Goal: Task Accomplishment & Management: Manage account settings

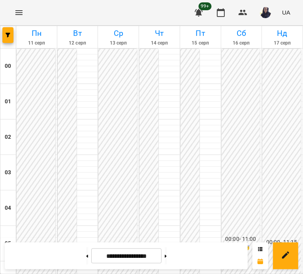
click at [26, 15] on button "Menu" at bounding box center [18, 12] width 19 height 19
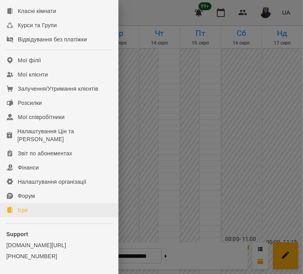
scroll to position [147, 0]
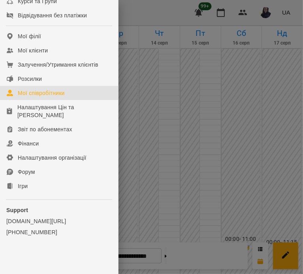
click at [39, 94] on div "Мої співробітники" at bounding box center [41, 93] width 47 height 8
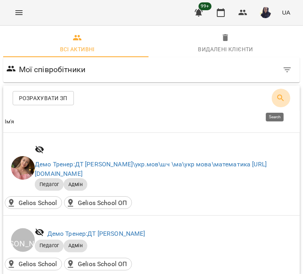
click at [276, 101] on icon "Search" at bounding box center [280, 98] width 9 height 9
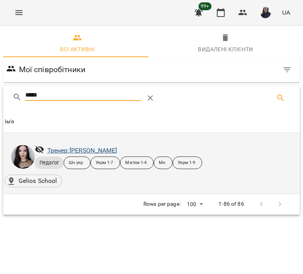
type input "*****"
click at [103, 150] on link "Тренер: [PERSON_NAME]" at bounding box center [82, 150] width 70 height 7
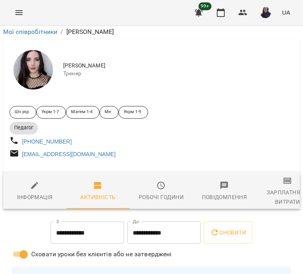
scroll to position [39, 0]
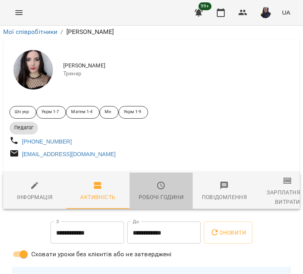
click at [158, 193] on div "Робочі години" at bounding box center [160, 197] width 45 height 9
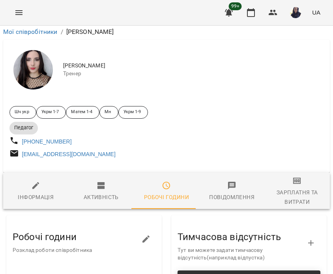
scroll to position [0, 0]
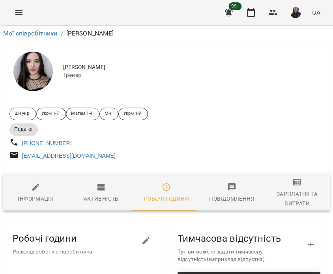
click at [35, 37] on li "Мої співробітники" at bounding box center [30, 33] width 54 height 9
click at [36, 34] on link "Мої співробітники" at bounding box center [30, 33] width 54 height 7
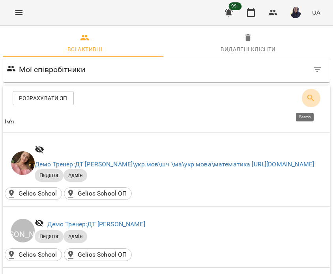
click at [306, 100] on icon "Search" at bounding box center [310, 98] width 9 height 9
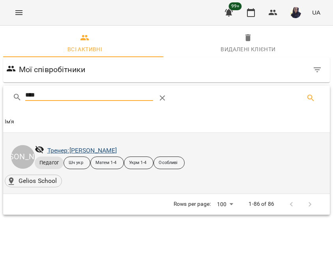
type input "****"
click at [96, 151] on link "Тренер: [PERSON_NAME]" at bounding box center [82, 150] width 70 height 7
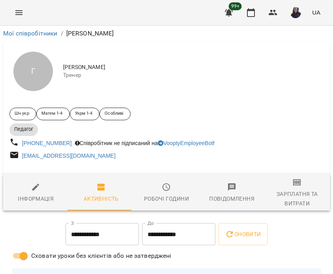
click at [157, 190] on span "Робочі години" at bounding box center [166, 193] width 56 height 21
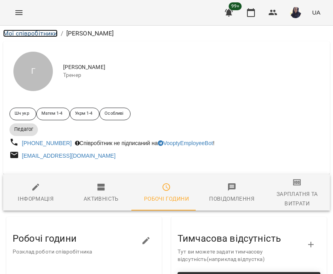
click at [38, 36] on link "Мої співробітники" at bounding box center [30, 33] width 54 height 7
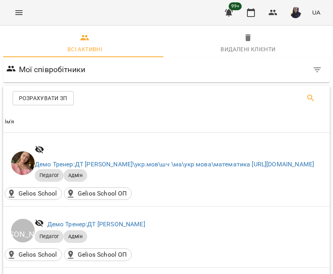
click at [306, 97] on icon "Search" at bounding box center [310, 98] width 9 height 9
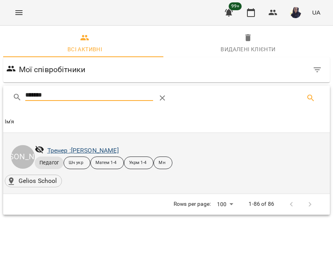
type input "*******"
click at [81, 153] on link "Тренер : [PERSON_NAME]" at bounding box center [82, 150] width 71 height 7
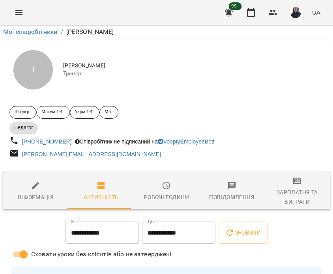
scroll to position [158, 0]
click at [170, 193] on div "Робочі години" at bounding box center [166, 197] width 45 height 9
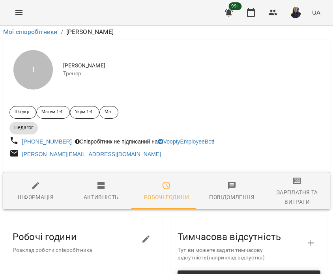
scroll to position [0, 0]
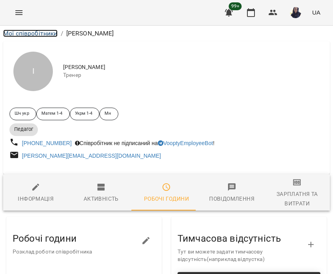
click at [37, 31] on link "Мої співробітники" at bounding box center [30, 33] width 54 height 7
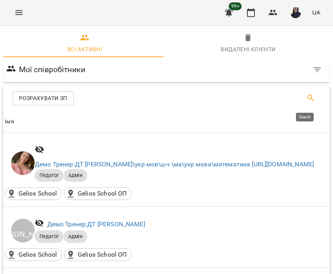
click at [306, 99] on icon "Search" at bounding box center [310, 98] width 9 height 9
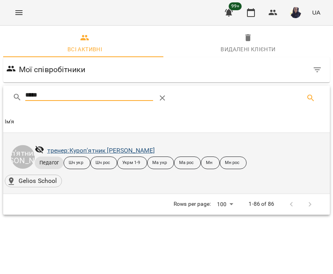
type input "*****"
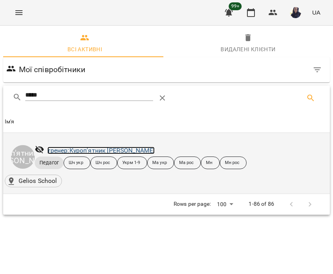
click at [105, 149] on link "тренер: Куроп'ятник [PERSON_NAME]" at bounding box center [101, 150] width 108 height 7
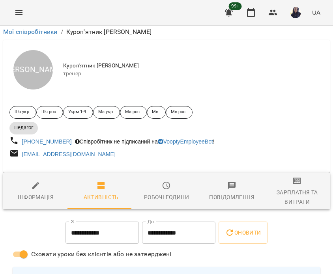
click at [166, 181] on icon "button" at bounding box center [166, 185] width 9 height 9
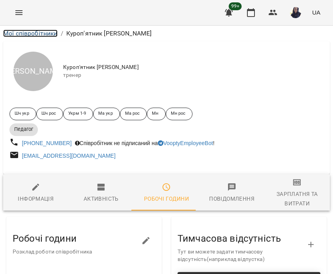
click at [38, 33] on link "Мої співробітники" at bounding box center [30, 33] width 54 height 7
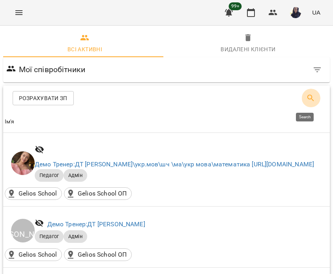
click at [306, 97] on icon "Search" at bounding box center [310, 98] width 9 height 9
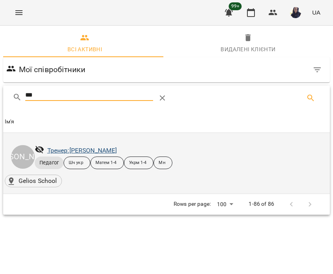
type input "***"
click at [102, 150] on link "Тренер: [PERSON_NAME]" at bounding box center [82, 150] width 70 height 7
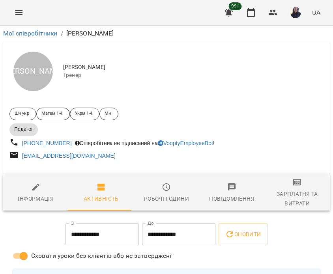
click at [162, 190] on icon "button" at bounding box center [166, 187] width 9 height 9
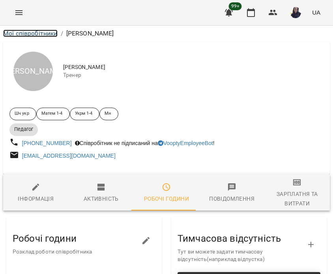
click at [39, 34] on link "Мої співробітники" at bounding box center [30, 33] width 54 height 7
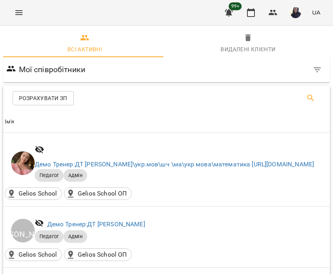
click at [306, 97] on icon "Search" at bounding box center [310, 98] width 9 height 9
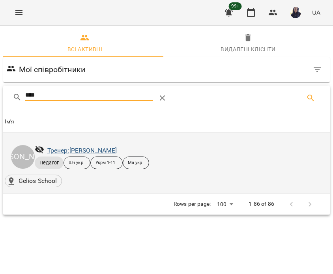
type input "****"
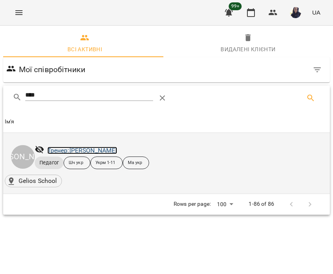
click at [107, 150] on link "Тренер: [PERSON_NAME]" at bounding box center [82, 150] width 70 height 7
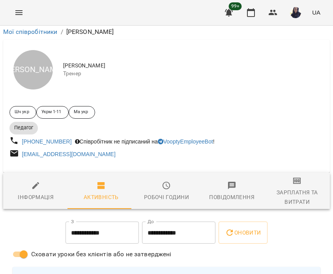
scroll to position [158, 0]
click at [167, 193] on div "Робочі години" at bounding box center [166, 197] width 45 height 9
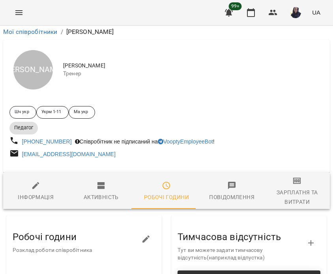
scroll to position [0, 0]
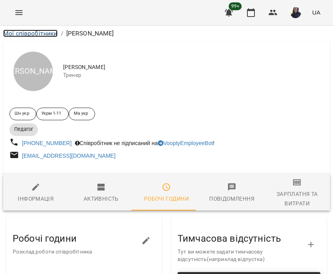
click at [25, 32] on link "Мої співробітники" at bounding box center [30, 33] width 54 height 7
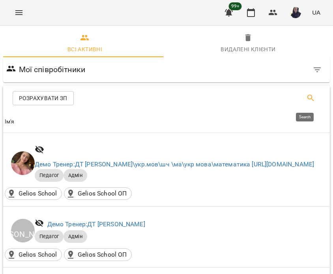
click at [306, 100] on icon "Search" at bounding box center [310, 98] width 9 height 9
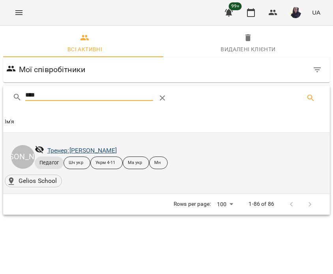
type input "****"
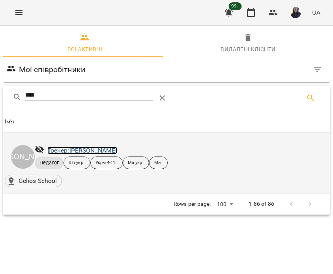
click at [84, 147] on link "Тренер: [PERSON_NAME]" at bounding box center [82, 150] width 70 height 7
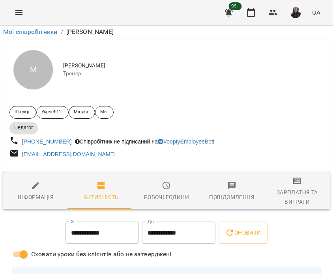
scroll to position [118, 0]
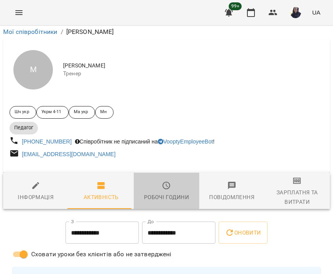
click at [163, 181] on span "Робочі години" at bounding box center [166, 191] width 56 height 21
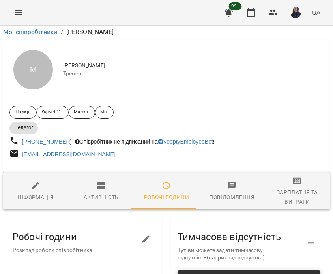
scroll to position [379, 0]
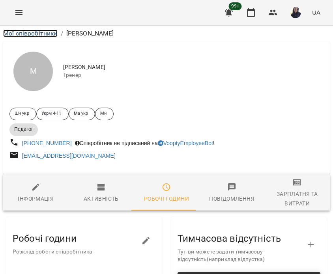
click at [36, 34] on link "Мої співробітники" at bounding box center [30, 33] width 54 height 7
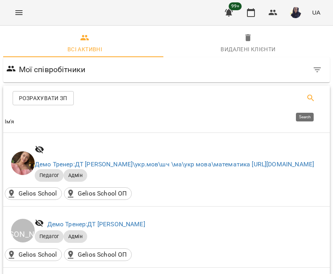
click at [309, 97] on icon "Search" at bounding box center [310, 98] width 9 height 9
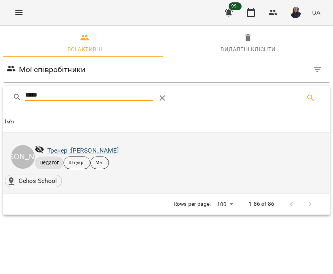
type input "*****"
click at [91, 149] on link "Тренер : [PERSON_NAME]" at bounding box center [82, 150] width 71 height 7
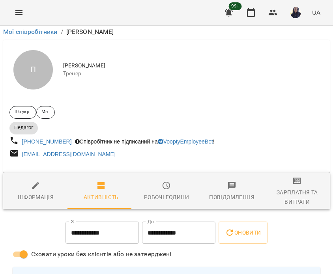
scroll to position [79, 0]
click at [169, 173] on button "Робочі години" at bounding box center [166, 191] width 65 height 37
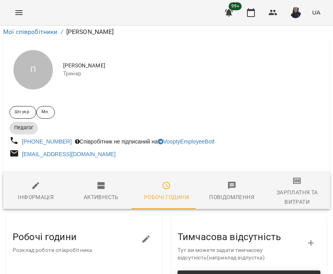
scroll to position [0, 0]
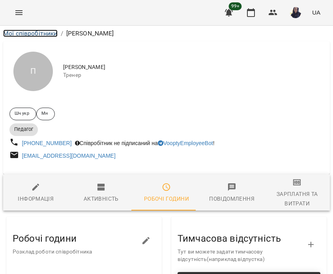
click at [41, 31] on link "Мої співробітники" at bounding box center [30, 33] width 54 height 7
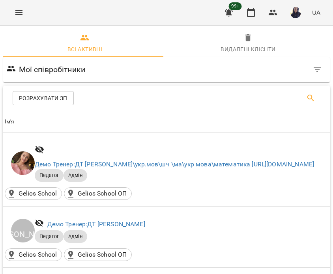
click at [309, 94] on icon "Search" at bounding box center [310, 98] width 9 height 9
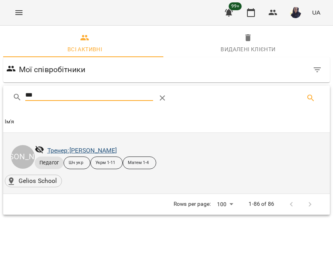
type input "***"
click at [90, 148] on link "Тренер: [PERSON_NAME]" at bounding box center [82, 150] width 70 height 7
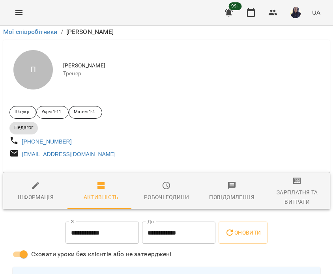
scroll to position [118, 0]
click at [174, 181] on span "Робочі години" at bounding box center [166, 191] width 56 height 21
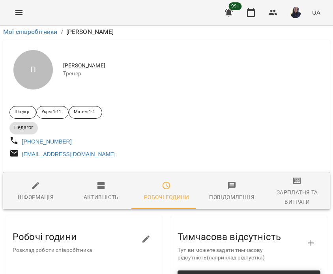
scroll to position [0, 0]
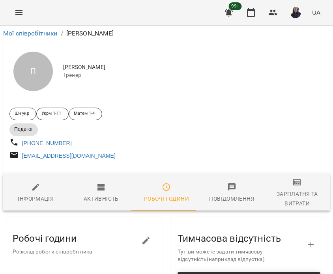
click at [43, 29] on li "Мої співробітники" at bounding box center [30, 33] width 54 height 9
click at [42, 30] on link "Мої співробітники" at bounding box center [30, 33] width 54 height 7
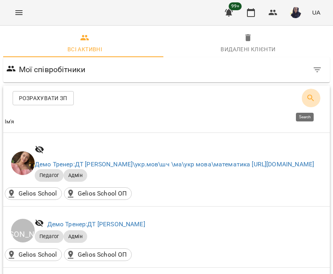
click at [306, 96] on icon "Search" at bounding box center [310, 98] width 9 height 9
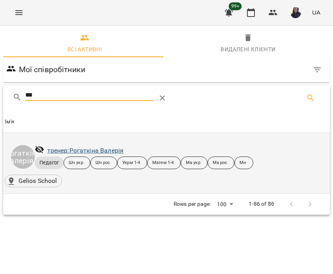
type input "***"
click at [101, 153] on link "тренер: [PERSON_NAME]" at bounding box center [85, 150] width 77 height 7
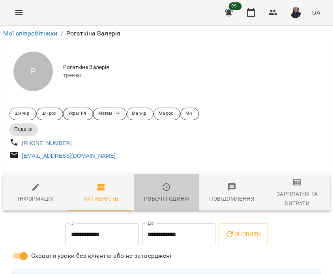
click at [154, 200] on div "Робочі години" at bounding box center [166, 198] width 45 height 9
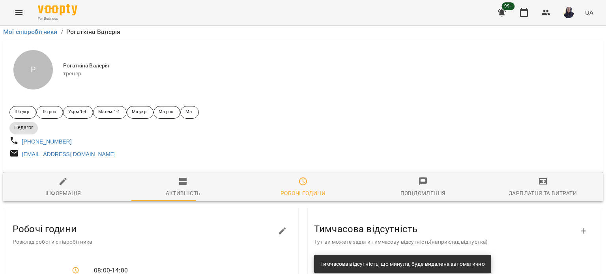
scroll to position [711, 0]
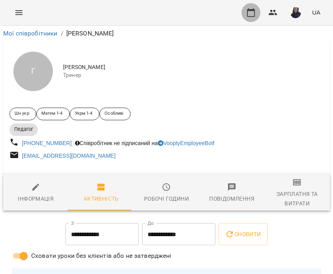
click at [245, 11] on button "button" at bounding box center [250, 12] width 19 height 19
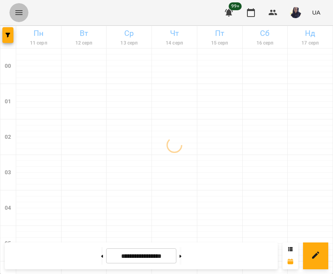
click at [16, 12] on icon "Menu" at bounding box center [18, 12] width 7 height 5
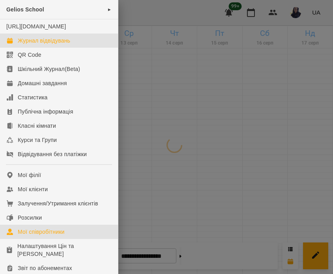
click at [62, 236] on div "Мої співробітники" at bounding box center [41, 232] width 47 height 8
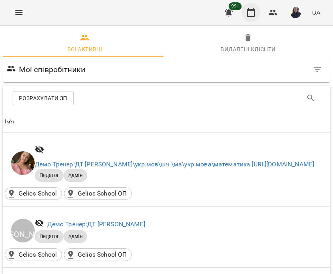
click at [254, 13] on icon "button" at bounding box center [250, 12] width 9 height 9
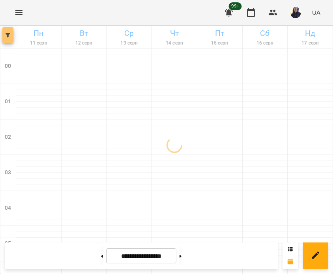
click at [9, 38] on button "button" at bounding box center [7, 35] width 11 height 16
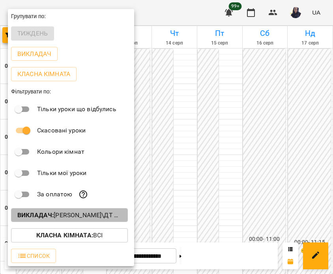
click at [80, 217] on p "Викладач : Гончаренко Світлана Володимирівна\ДТ ЛОГОПЕД УКР\ https://us06web.zo…" at bounding box center [69, 215] width 104 height 9
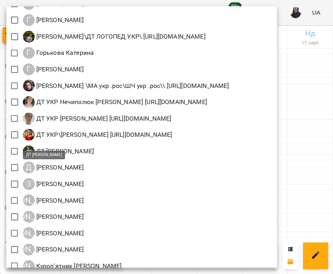
scroll to position [237, 0]
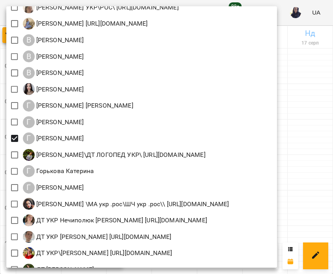
click at [303, 3] on div at bounding box center [166, 137] width 333 height 274
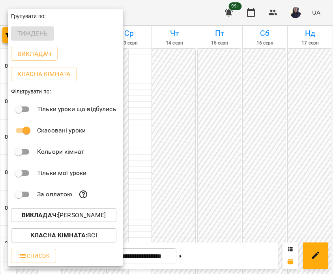
click at [173, 18] on div at bounding box center [166, 137] width 333 height 274
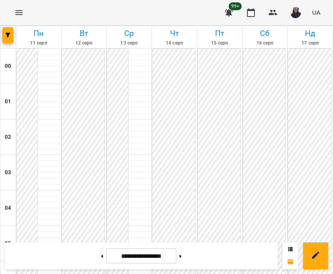
scroll to position [0, 0]
click at [12, 36] on span "button" at bounding box center [7, 35] width 11 height 5
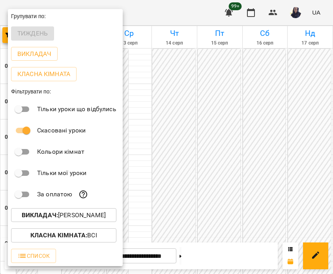
click at [64, 217] on p "Викладач : Гвоздик Надія" at bounding box center [64, 215] width 84 height 9
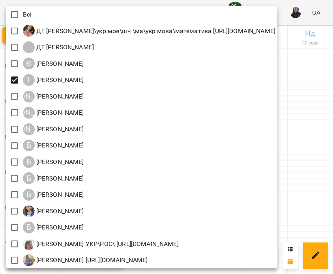
click at [107, 4] on div at bounding box center [166, 137] width 333 height 274
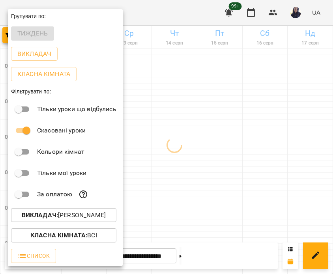
click at [178, 11] on div at bounding box center [166, 137] width 333 height 274
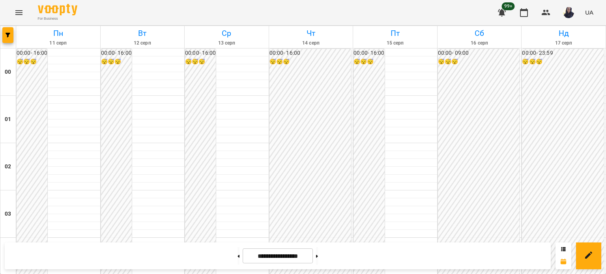
scroll to position [881, 0]
click at [38, 258] on div "**********" at bounding box center [278, 256] width 546 height 27
click at [25, 9] on button "Menu" at bounding box center [18, 12] width 19 height 19
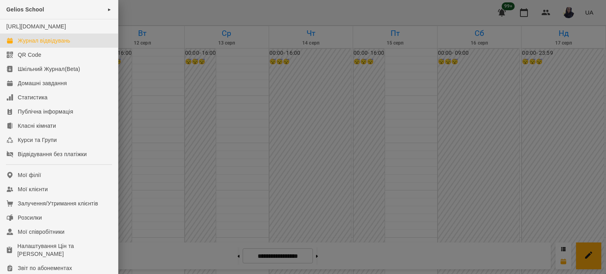
click at [170, 14] on div at bounding box center [303, 137] width 606 height 274
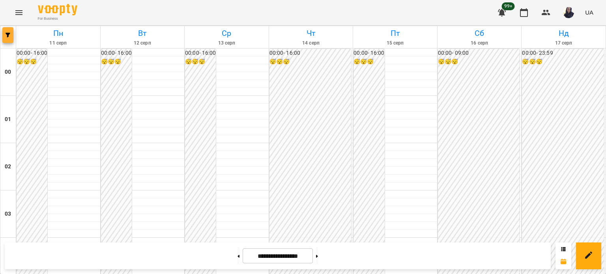
click at [11, 34] on span "button" at bounding box center [7, 35] width 11 height 5
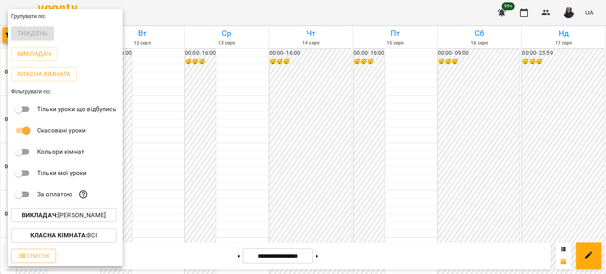
click at [41, 254] on span "Список" at bounding box center [33, 255] width 32 height 9
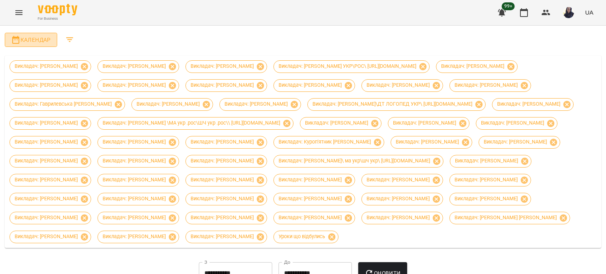
click at [34, 41] on span "Календар" at bounding box center [31, 39] width 40 height 9
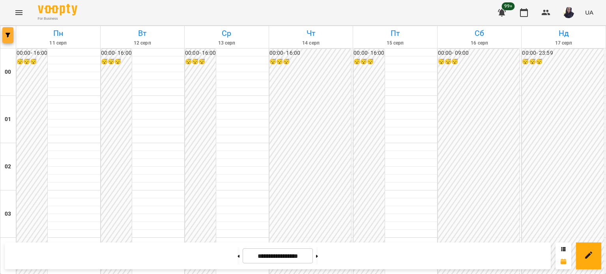
click at [6, 33] on icon "button" at bounding box center [8, 35] width 5 height 5
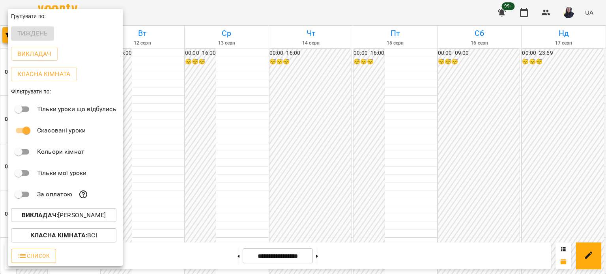
click at [44, 258] on span "Список" at bounding box center [33, 255] width 32 height 9
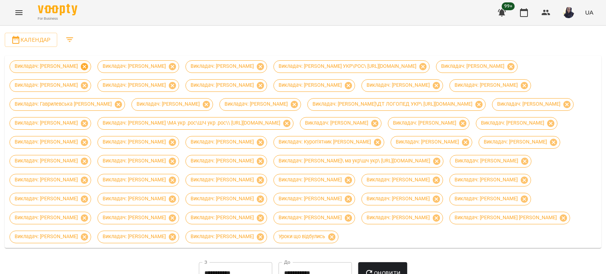
click at [84, 67] on icon at bounding box center [84, 66] width 9 height 9
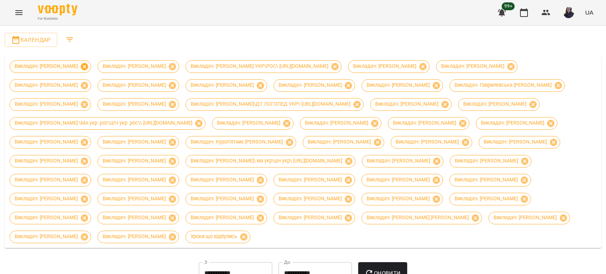
click at [88, 67] on icon at bounding box center [84, 66] width 7 height 7
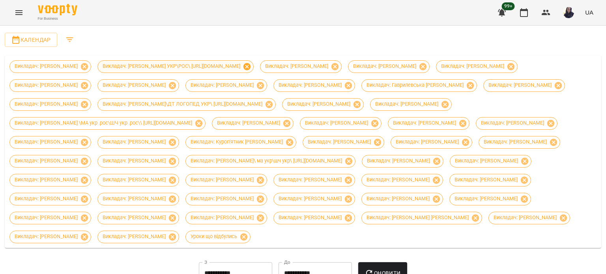
click at [251, 68] on icon at bounding box center [246, 66] width 7 height 7
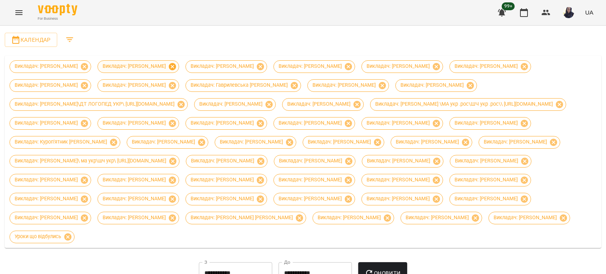
click at [169, 67] on icon at bounding box center [172, 66] width 7 height 7
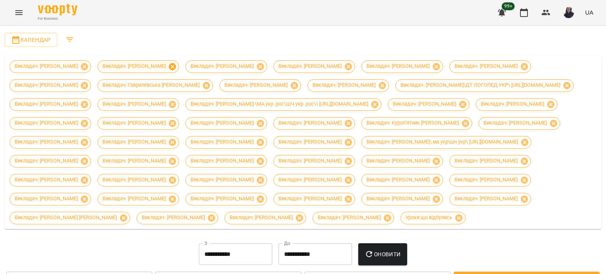
click at [176, 66] on icon at bounding box center [172, 66] width 7 height 7
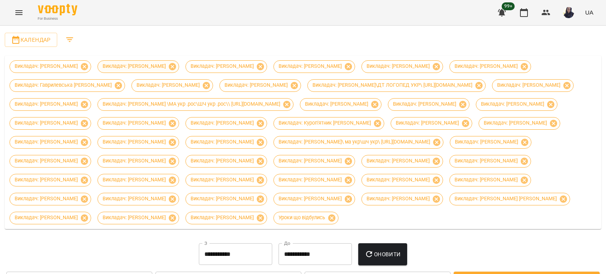
click at [169, 65] on icon at bounding box center [172, 66] width 7 height 7
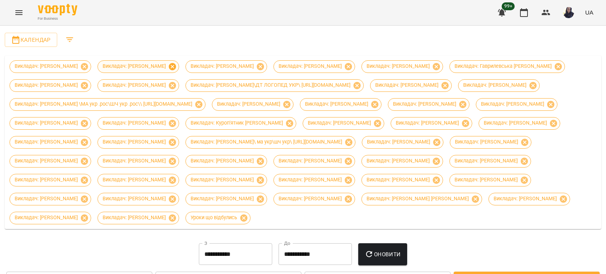
click at [174, 67] on icon at bounding box center [172, 66] width 9 height 9
click at [176, 67] on icon at bounding box center [172, 66] width 7 height 7
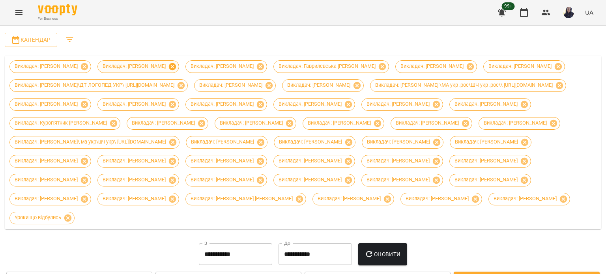
click at [169, 65] on icon at bounding box center [172, 66] width 7 height 7
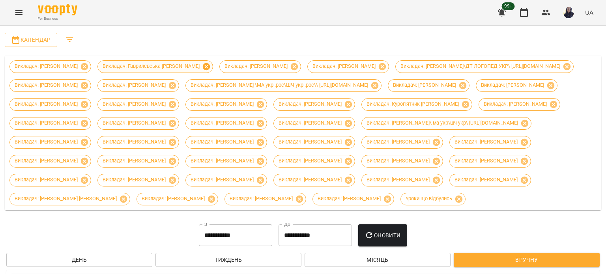
click at [203, 69] on icon at bounding box center [206, 66] width 7 height 7
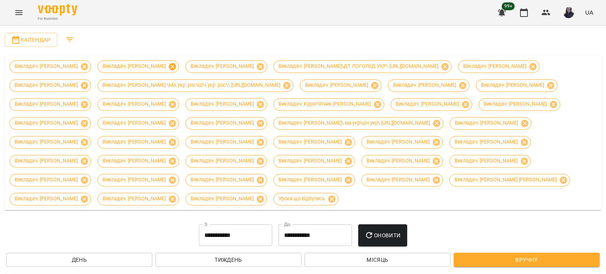
click at [169, 66] on icon at bounding box center [172, 66] width 7 height 7
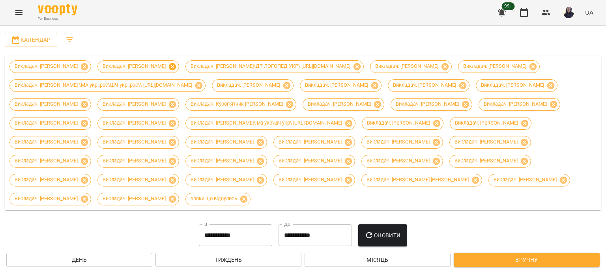
click at [169, 66] on icon at bounding box center [172, 66] width 7 height 7
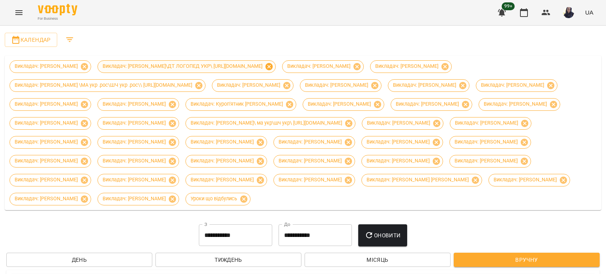
click at [273, 67] on icon at bounding box center [269, 66] width 7 height 7
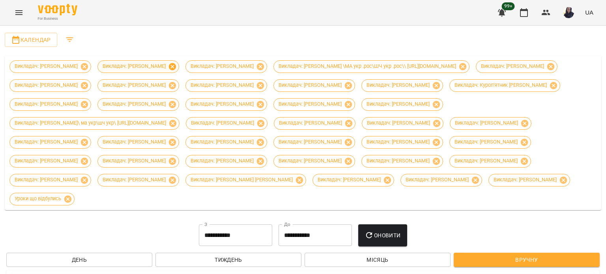
click at [176, 64] on icon at bounding box center [172, 66] width 7 height 7
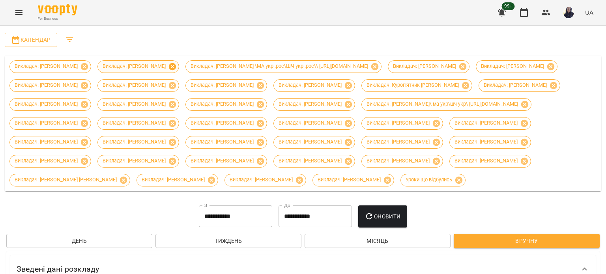
click at [169, 66] on icon at bounding box center [172, 66] width 7 height 7
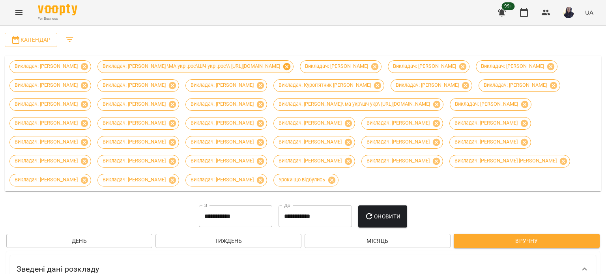
click at [290, 67] on icon at bounding box center [286, 66] width 7 height 7
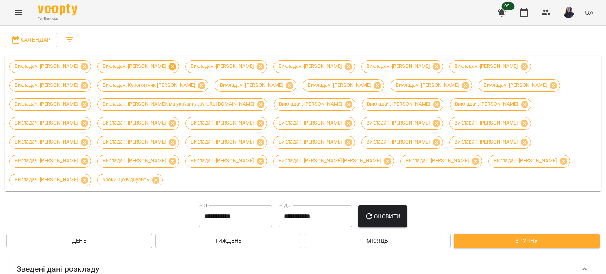
click at [175, 66] on icon at bounding box center [172, 66] width 9 height 9
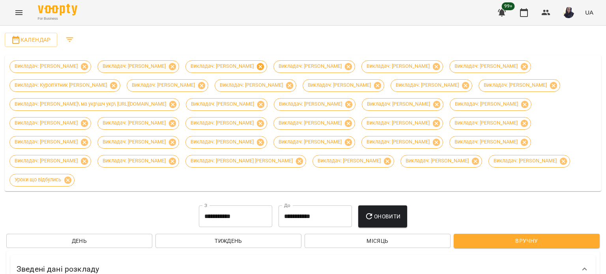
click at [174, 65] on icon at bounding box center [172, 66] width 7 height 7
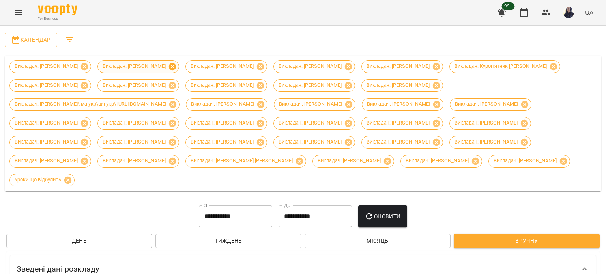
click at [174, 65] on icon at bounding box center [172, 66] width 7 height 7
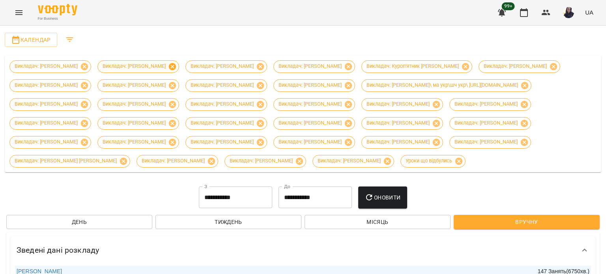
click at [176, 65] on icon at bounding box center [172, 66] width 7 height 7
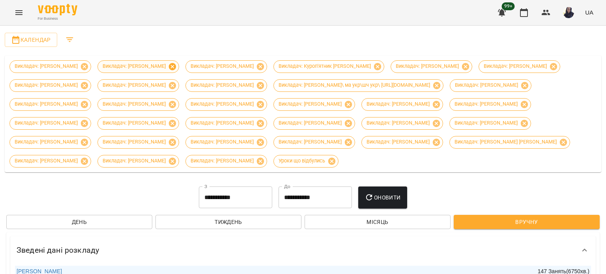
click at [168, 66] on icon at bounding box center [172, 66] width 9 height 9
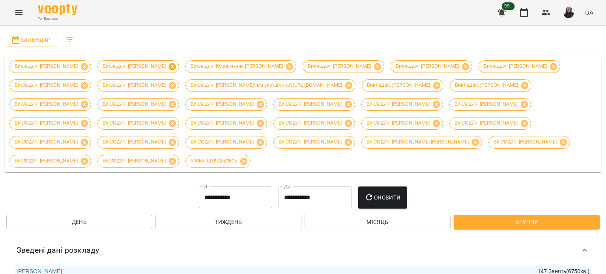
click at [169, 66] on icon at bounding box center [172, 66] width 7 height 7
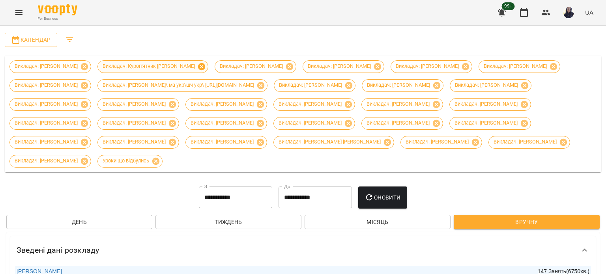
click at [198, 67] on icon at bounding box center [201, 66] width 7 height 7
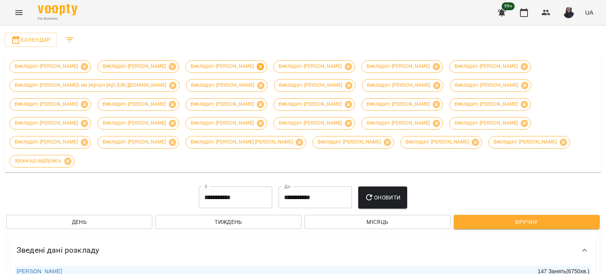
click at [170, 66] on icon at bounding box center [172, 66] width 9 height 9
click at [170, 66] on icon at bounding box center [172, 66] width 7 height 7
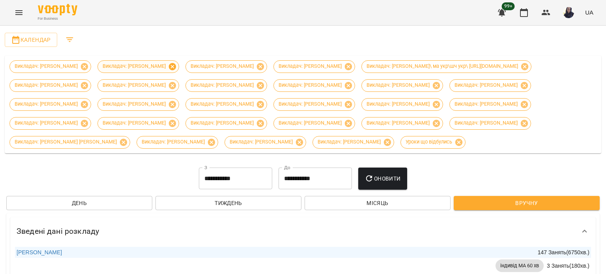
click at [169, 66] on icon at bounding box center [172, 66] width 7 height 7
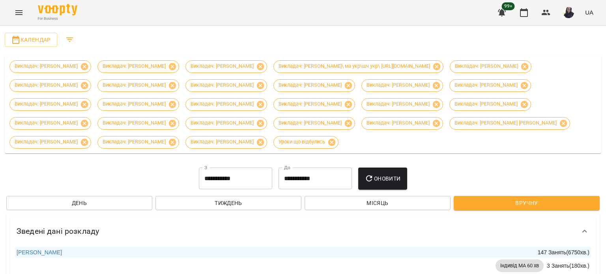
click at [169, 66] on icon at bounding box center [172, 66] width 7 height 7
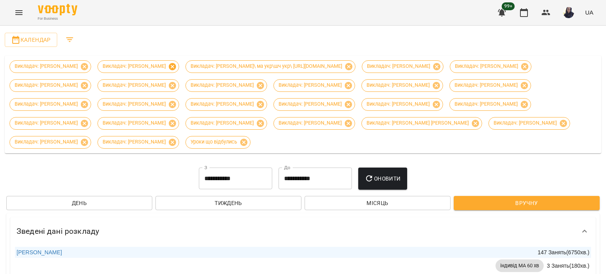
click at [176, 67] on icon at bounding box center [172, 66] width 7 height 7
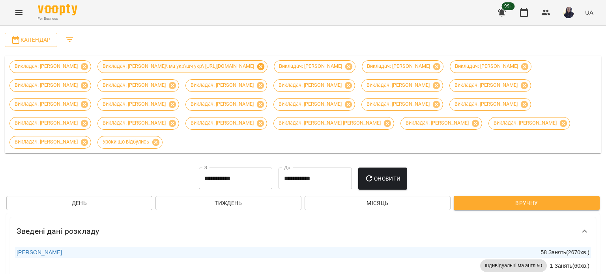
click at [264, 67] on icon at bounding box center [260, 66] width 7 height 7
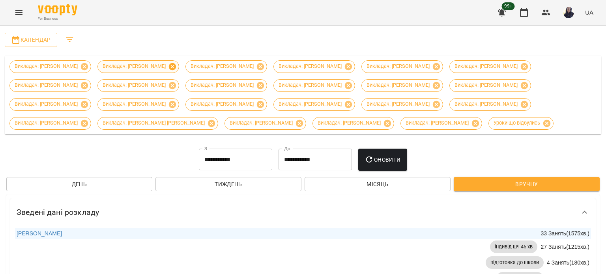
click at [171, 64] on icon at bounding box center [172, 66] width 7 height 7
click at [171, 64] on icon at bounding box center [172, 66] width 9 height 9
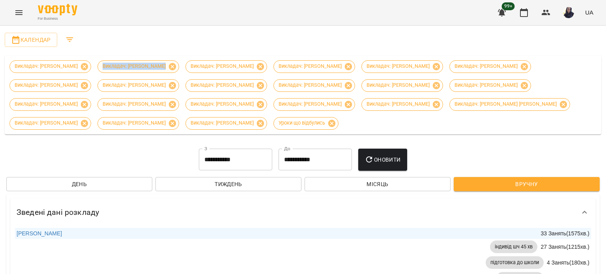
click at [171, 64] on div "Викладач: Олійник Алла" at bounding box center [138, 66] width 82 height 13
click at [169, 67] on icon at bounding box center [172, 66] width 9 height 9
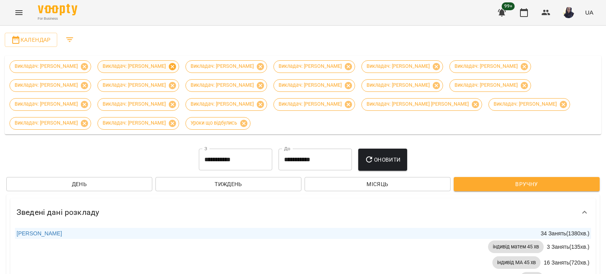
click at [175, 70] on icon at bounding box center [172, 66] width 9 height 9
click at [177, 69] on icon at bounding box center [172, 66] width 9 height 9
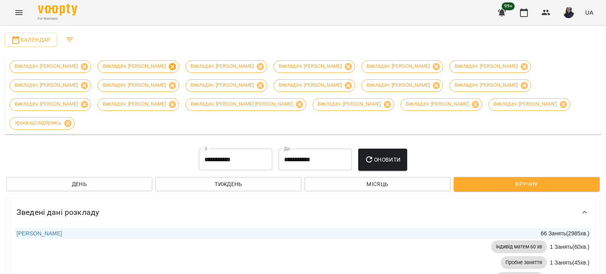
click at [175, 64] on icon at bounding box center [172, 66] width 7 height 7
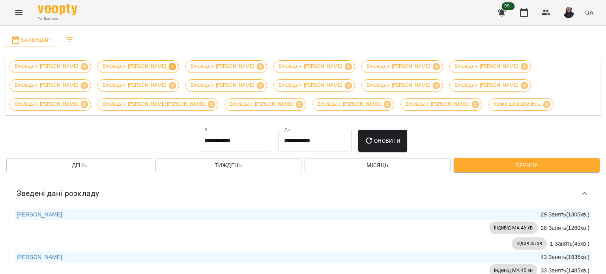
click at [168, 67] on icon at bounding box center [172, 66] width 9 height 9
click at [166, 67] on span "Викладач: Попроцька Ольга" at bounding box center [134, 66] width 73 height 7
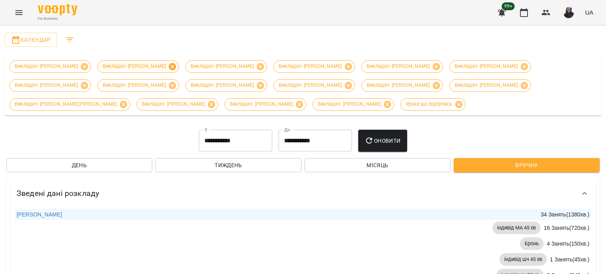
click at [174, 67] on icon at bounding box center [172, 66] width 7 height 7
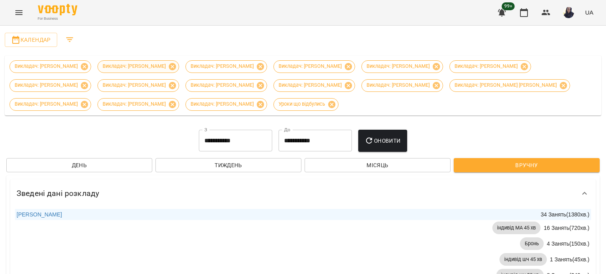
click at [174, 67] on icon at bounding box center [172, 66] width 9 height 9
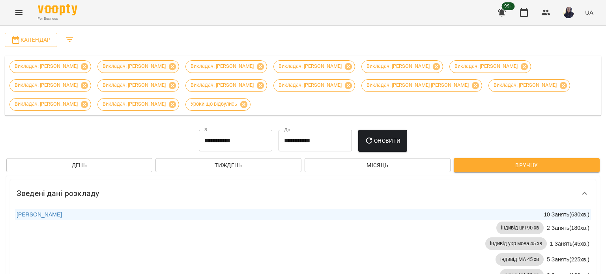
click at [174, 67] on icon at bounding box center [172, 66] width 7 height 7
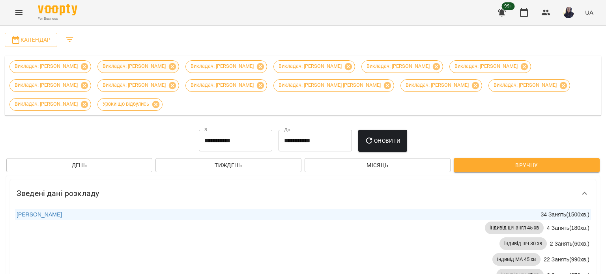
click at [174, 67] on icon at bounding box center [172, 66] width 7 height 7
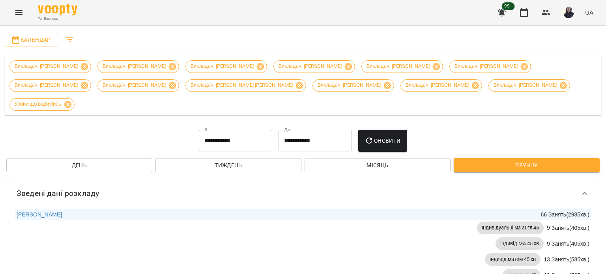
click at [174, 67] on icon at bounding box center [172, 66] width 7 height 7
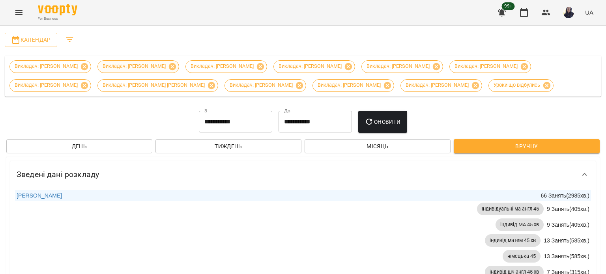
click at [174, 67] on icon at bounding box center [172, 66] width 7 height 7
click at [174, 67] on icon at bounding box center [172, 66] width 9 height 9
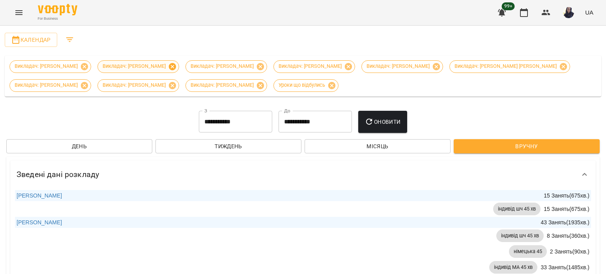
click at [169, 66] on icon at bounding box center [172, 66] width 7 height 7
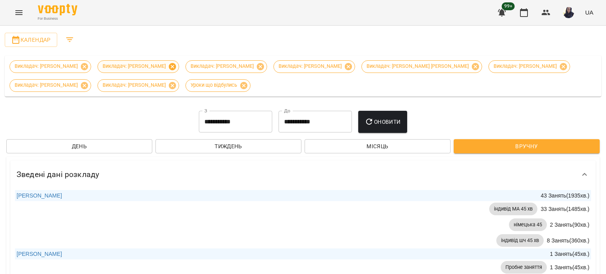
click at [176, 69] on icon at bounding box center [172, 66] width 7 height 7
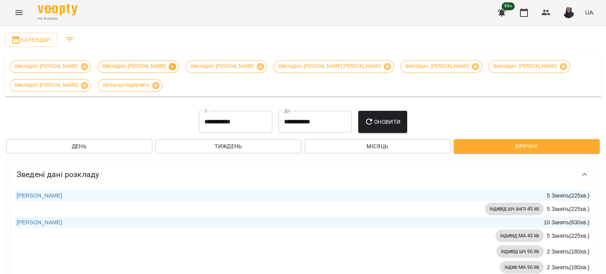
click at [174, 64] on icon at bounding box center [172, 66] width 7 height 7
click at [174, 65] on icon at bounding box center [172, 66] width 9 height 9
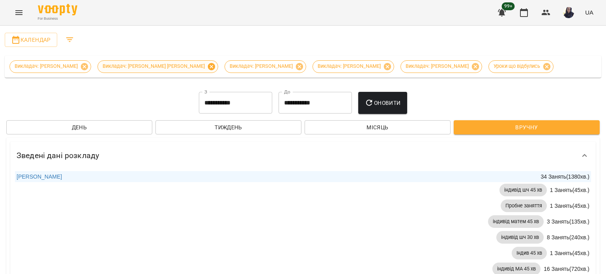
click at [207, 66] on icon at bounding box center [211, 66] width 9 height 9
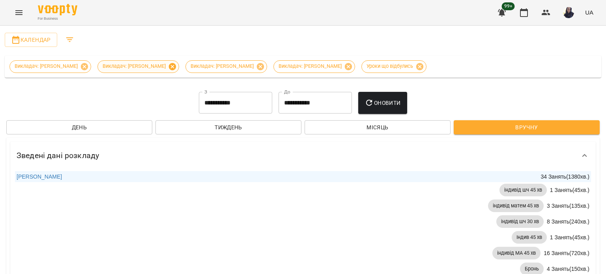
click at [169, 66] on icon at bounding box center [172, 66] width 7 height 7
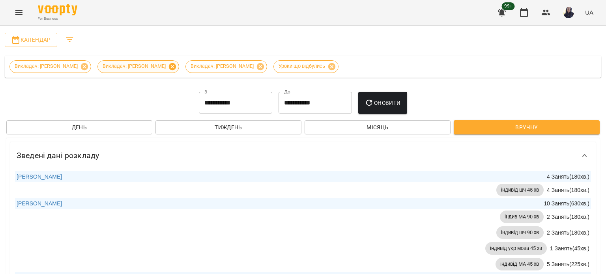
click at [177, 67] on icon at bounding box center [172, 66] width 9 height 9
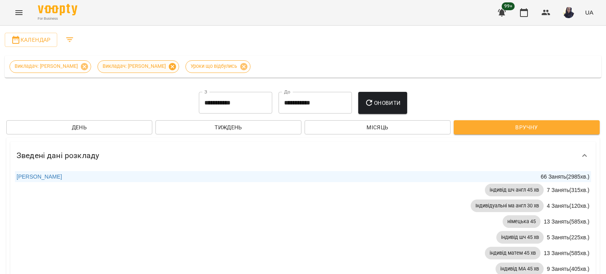
click at [170, 68] on icon at bounding box center [172, 66] width 7 height 7
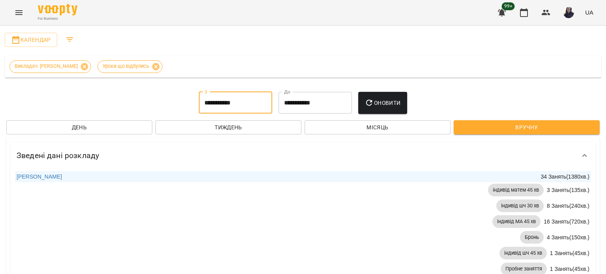
click at [245, 103] on input "**********" at bounding box center [235, 103] width 73 height 22
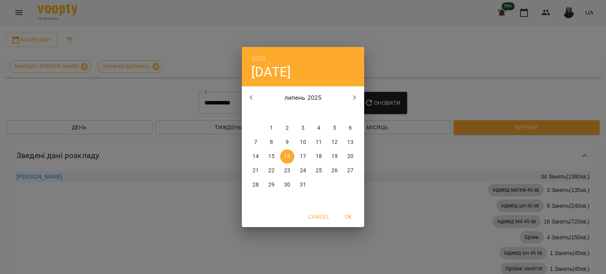
click at [256, 54] on h6 "2025" at bounding box center [258, 58] width 15 height 11
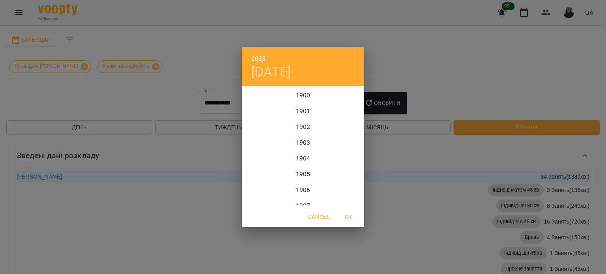
scroll to position [1925, 0]
click at [300, 124] on div "2024" at bounding box center [303, 127] width 122 height 16
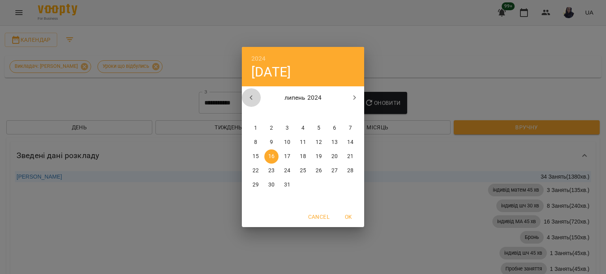
click at [251, 99] on icon "button" at bounding box center [251, 97] width 9 height 9
click at [333, 98] on icon "button" at bounding box center [354, 97] width 9 height 9
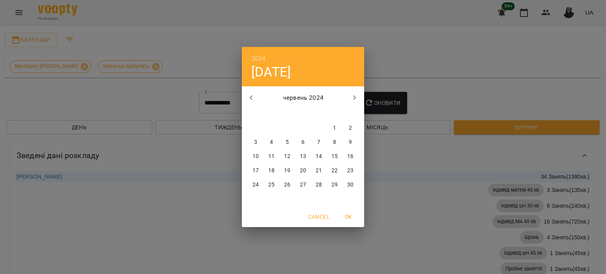
click at [333, 98] on icon "button" at bounding box center [354, 97] width 9 height 9
click at [305, 185] on p "31" at bounding box center [303, 185] width 6 height 8
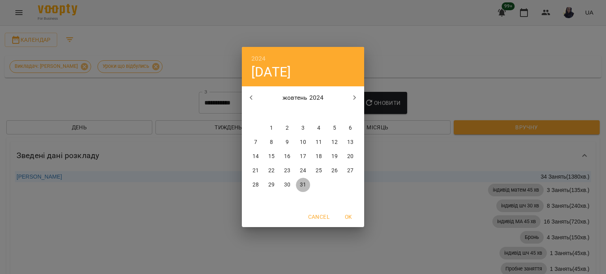
type input "**********"
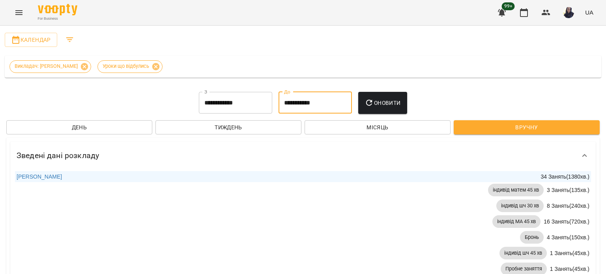
click at [315, 105] on input "**********" at bounding box center [315, 103] width 73 height 22
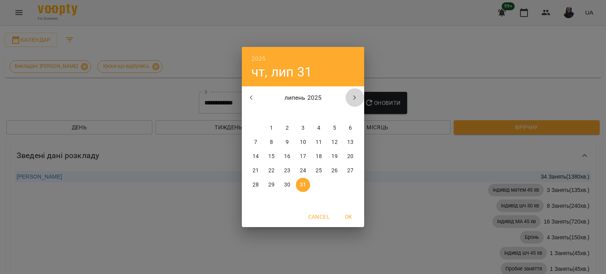
click at [333, 98] on icon "button" at bounding box center [354, 97] width 9 height 9
click at [259, 155] on span "11" at bounding box center [256, 157] width 14 height 8
type input "**********"
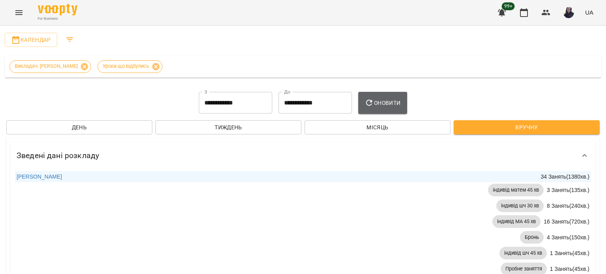
click at [333, 98] on span "Оновити" at bounding box center [383, 102] width 36 height 9
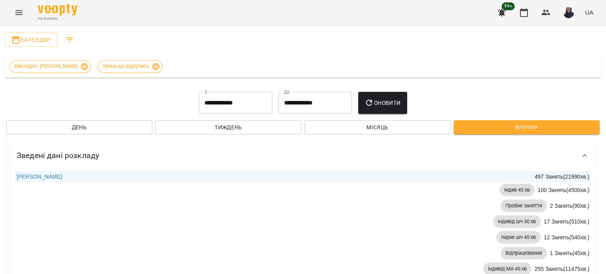
scroll to position [0, 0]
click at [71, 42] on icon "Filters" at bounding box center [69, 39] width 9 height 9
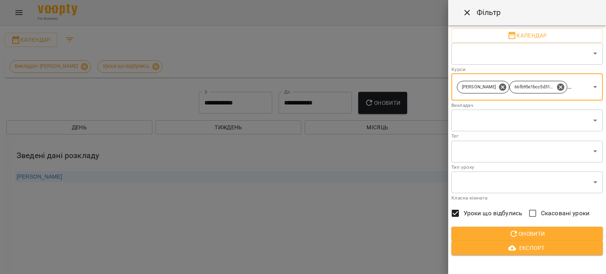
click at [333, 86] on p "65e5f1dc7a430edccd5f7ef8" at bounding box center [592, 87] width 39 height 7
click at [333, 87] on p "65e5f1dc7a430edccd5f7ef8" at bounding box center [592, 87] width 39 height 7
click at [333, 86] on icon at bounding box center [560, 87] width 9 height 9
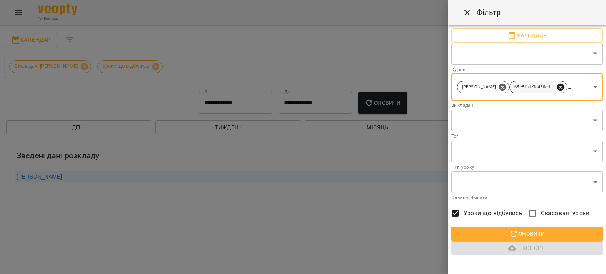
click at [333, 86] on icon at bounding box center [560, 87] width 9 height 9
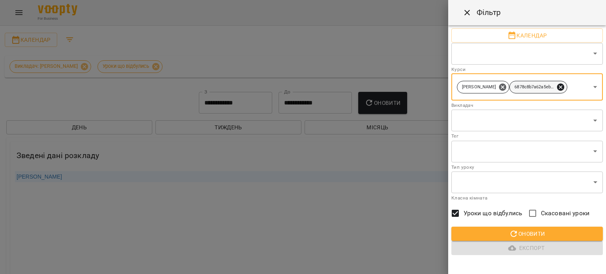
click at [333, 86] on icon at bounding box center [560, 87] width 9 height 9
type input "**********"
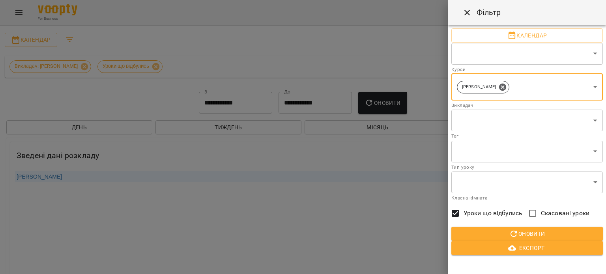
click at [333, 229] on span "Оновити" at bounding box center [527, 233] width 139 height 9
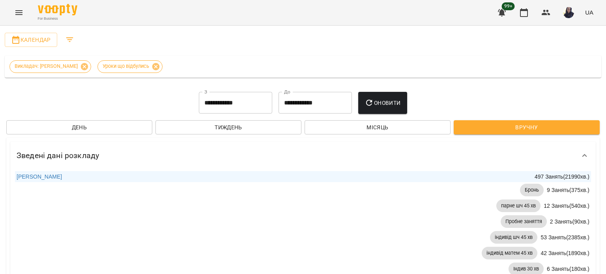
click at [333, 97] on div "**********" at bounding box center [302, 103] width 593 height 22
click at [333, 99] on button "Оновити" at bounding box center [382, 103] width 49 height 22
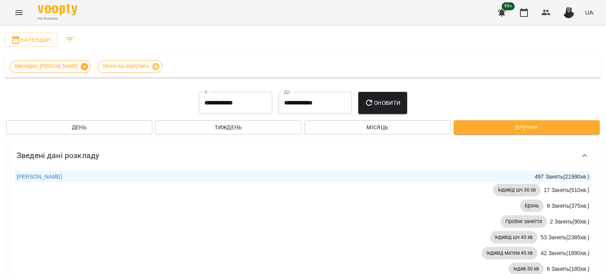
click at [80, 66] on icon at bounding box center [84, 66] width 9 height 9
click at [65, 38] on icon "Filters" at bounding box center [69, 39] width 9 height 9
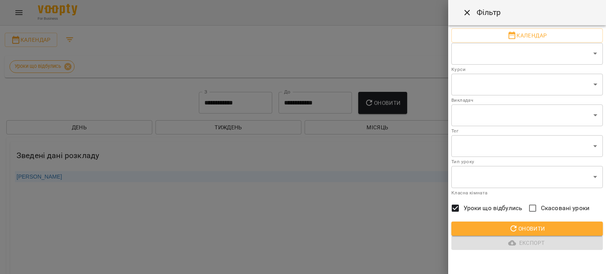
click at [333, 82] on body "**********" at bounding box center [303, 188] width 606 height 376
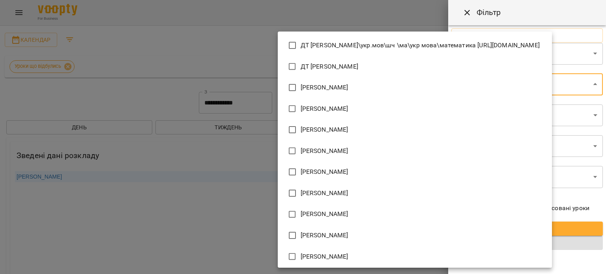
scroll to position [1207, 0]
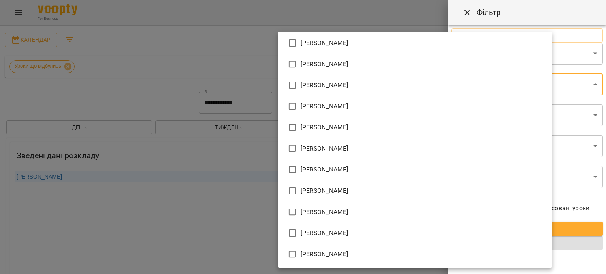
type input "**********"
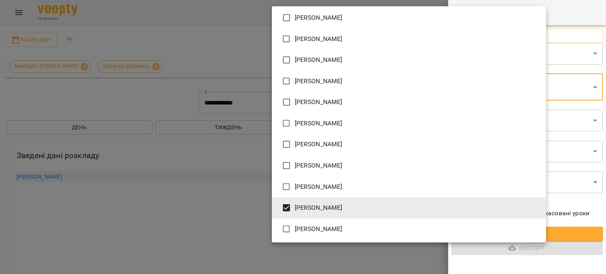
click at [223, 230] on div at bounding box center [303, 137] width 606 height 274
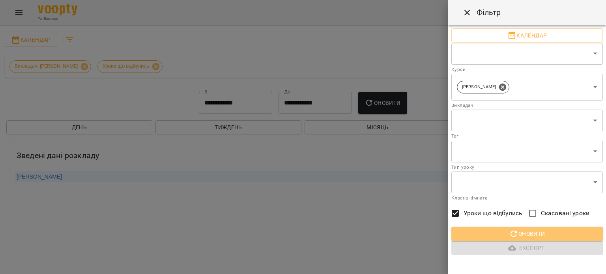
click at [333, 234] on span "Оновити" at bounding box center [527, 233] width 139 height 9
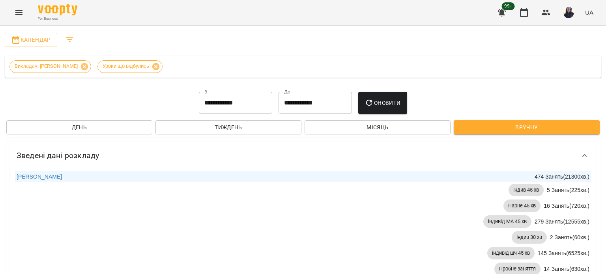
scroll to position [0, 0]
click at [216, 94] on input "**********" at bounding box center [235, 103] width 73 height 22
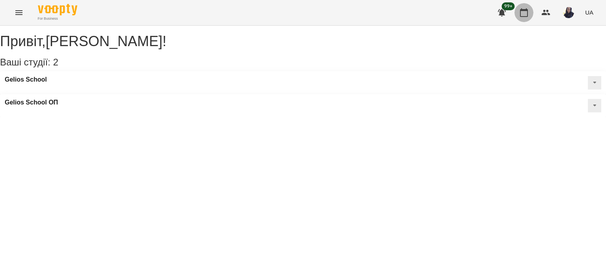
click at [525, 15] on icon "button" at bounding box center [523, 12] width 9 height 9
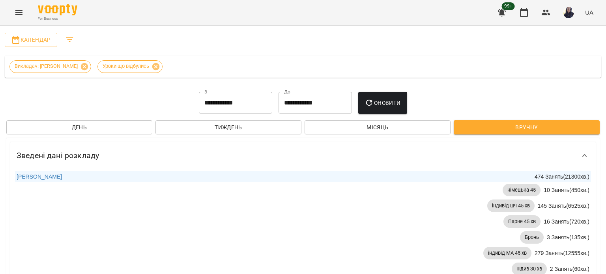
click at [256, 110] on input "**********" at bounding box center [235, 103] width 73 height 22
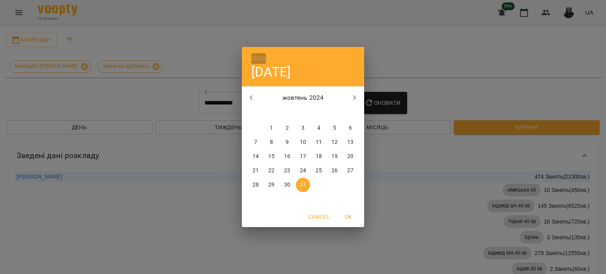
click at [260, 53] on h6 "2024" at bounding box center [258, 58] width 15 height 11
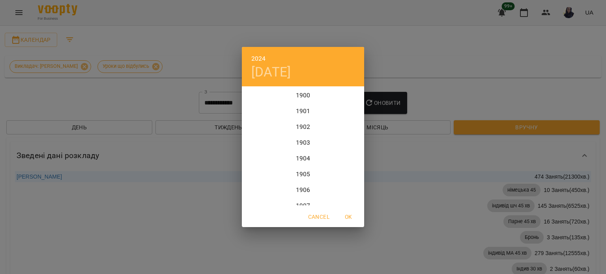
scroll to position [1910, 0]
click at [302, 127] on div "2023" at bounding box center [303, 127] width 122 height 16
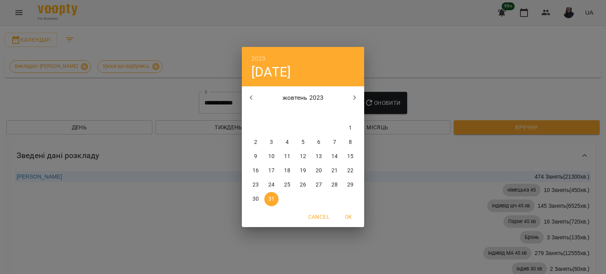
click at [348, 216] on span "OK" at bounding box center [348, 216] width 19 height 9
type input "**********"
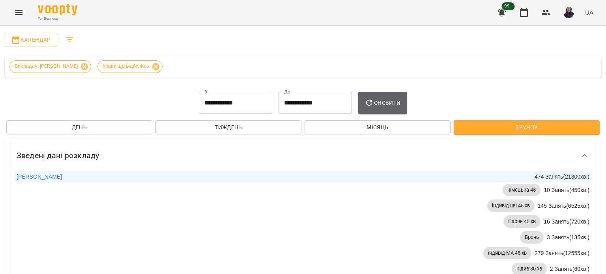
click at [395, 103] on span "Оновити" at bounding box center [383, 102] width 36 height 9
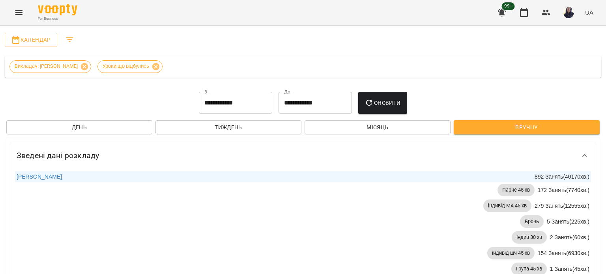
scroll to position [237, 0]
